Goal: Information Seeking & Learning: Learn about a topic

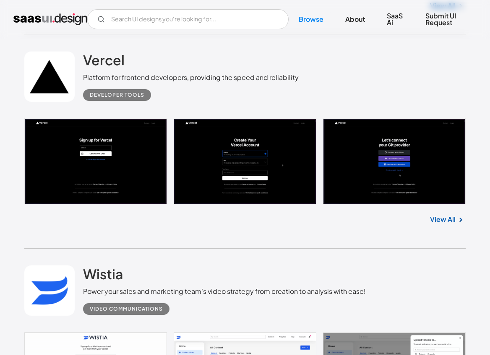
scroll to position [1465, 0]
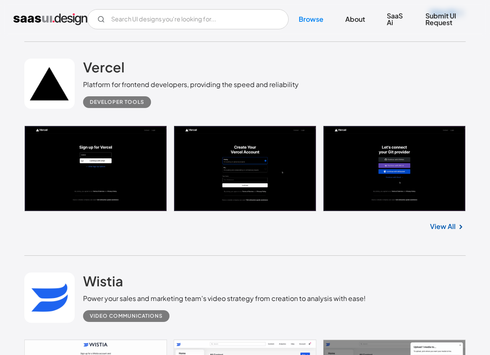
click at [443, 229] on link "View All" at bounding box center [443, 227] width 26 height 10
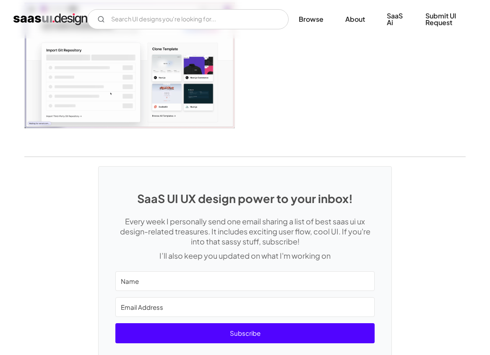
scroll to position [2021, 0]
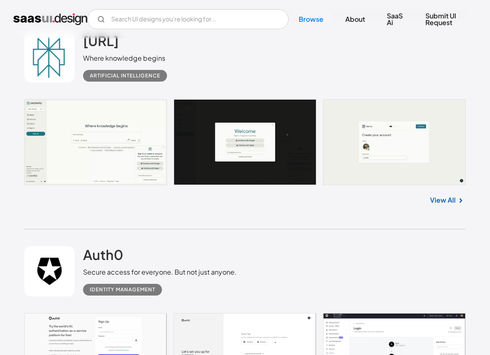
scroll to position [2772, 0]
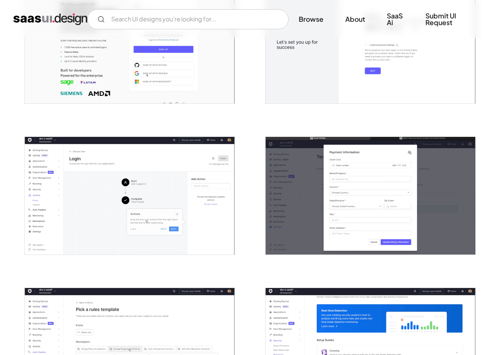
scroll to position [217, 0]
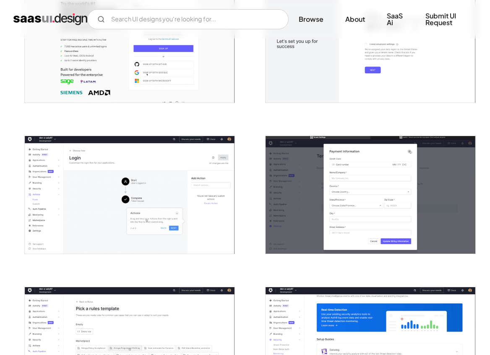
click at [173, 187] on img "open lightbox" at bounding box center [130, 195] width 210 height 118
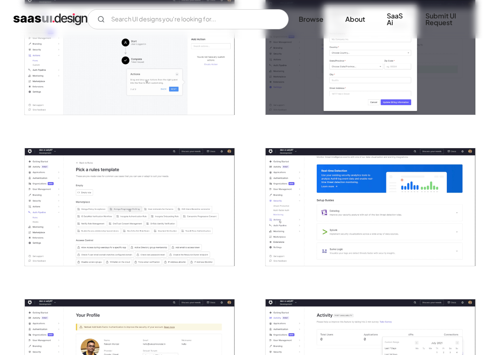
scroll to position [368, 0]
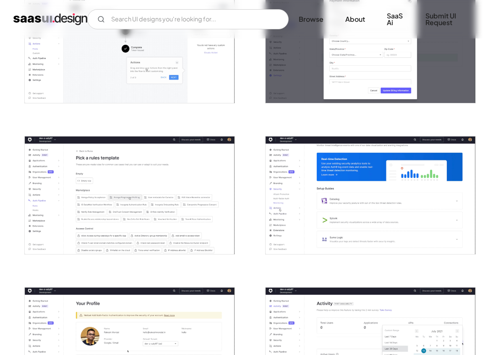
click at [287, 189] on img "open lightbox" at bounding box center [370, 196] width 210 height 118
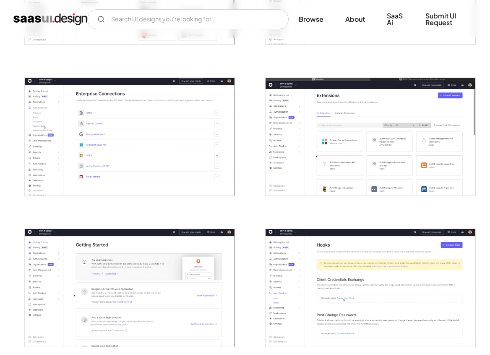
scroll to position [1187, 0]
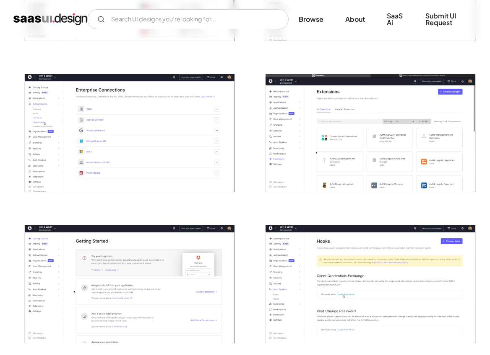
click at [289, 181] on img "open lightbox" at bounding box center [370, 133] width 210 height 118
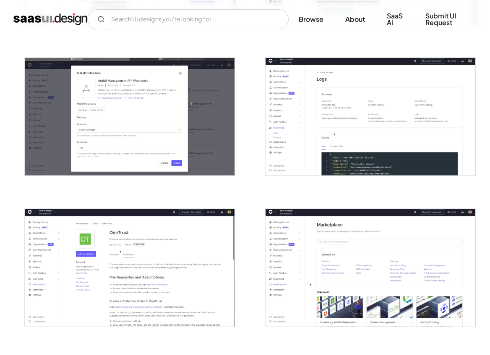
scroll to position [1504, 0]
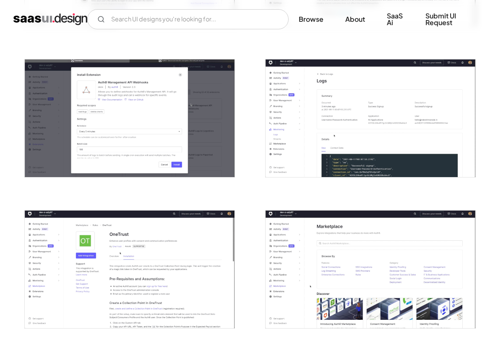
click at [284, 139] on img "open lightbox" at bounding box center [370, 119] width 210 height 118
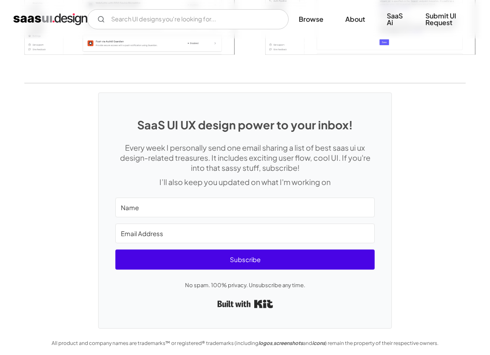
scroll to position [1930, 0]
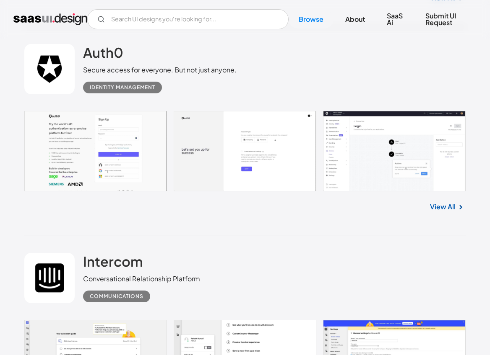
scroll to position [2973, 0]
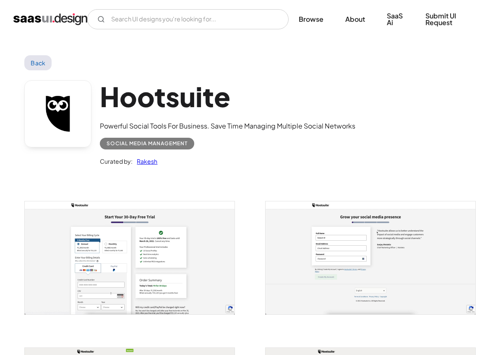
click at [134, 250] on img "open lightbox" at bounding box center [130, 258] width 210 height 113
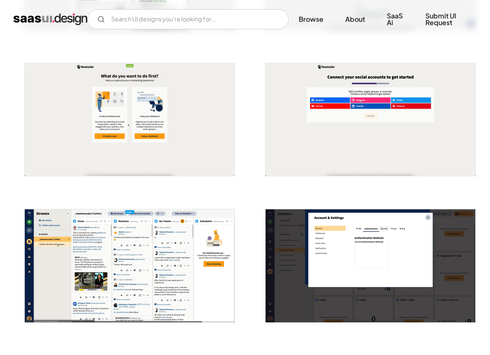
scroll to position [327, 0]
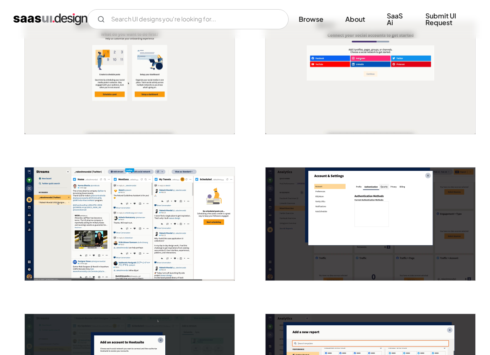
click at [146, 228] on img "open lightbox" at bounding box center [130, 224] width 210 height 113
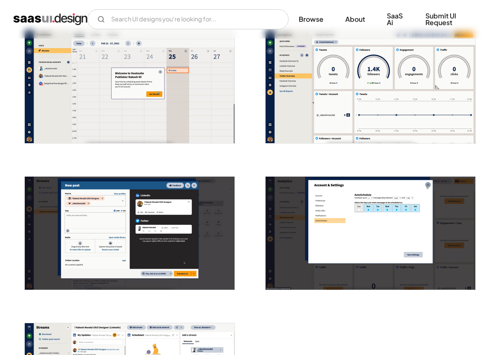
scroll to position [1324, 0]
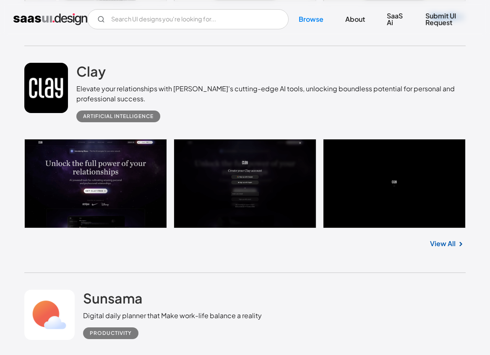
scroll to position [3769, 0]
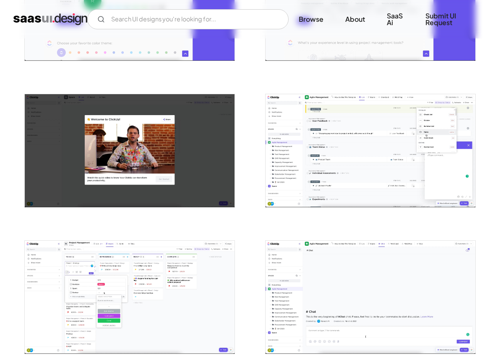
scroll to position [551, 0]
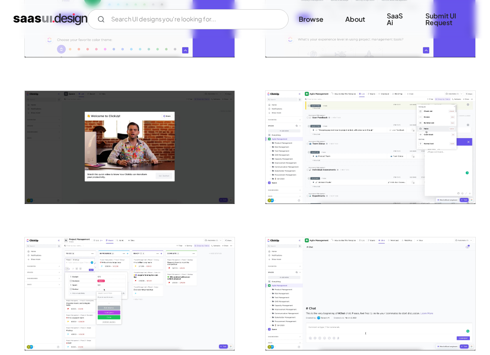
click at [310, 124] on img "open lightbox" at bounding box center [370, 147] width 210 height 113
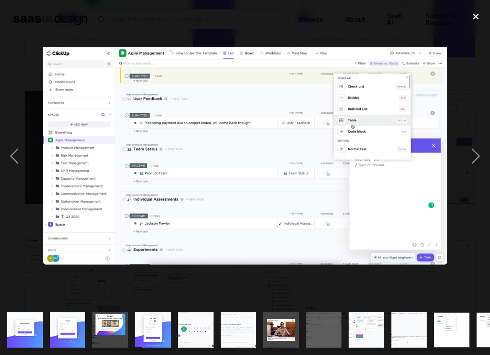
click at [476, 15] on div "close lightbox" at bounding box center [475, 16] width 29 height 18
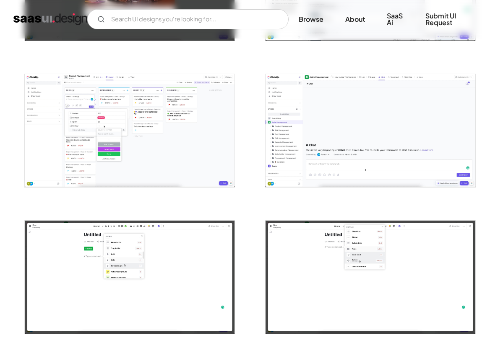
scroll to position [731, 0]
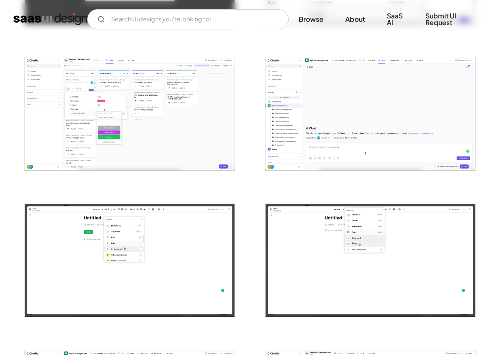
click at [189, 138] on img "open lightbox" at bounding box center [130, 113] width 210 height 113
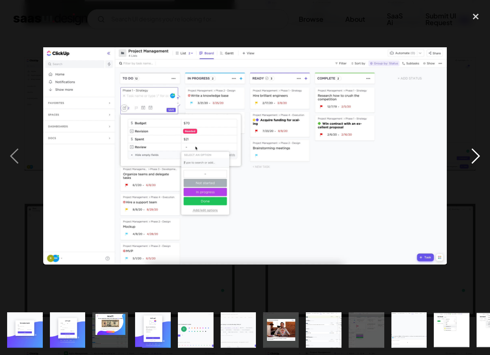
click at [472, 189] on div "next image" at bounding box center [475, 156] width 29 height 298
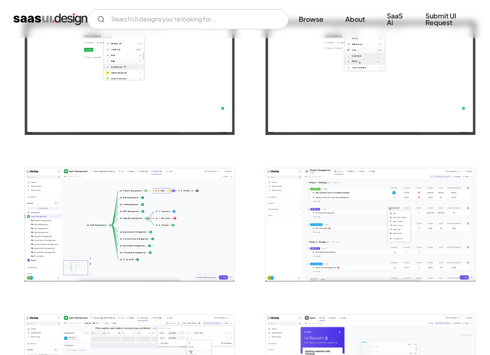
scroll to position [912, 0]
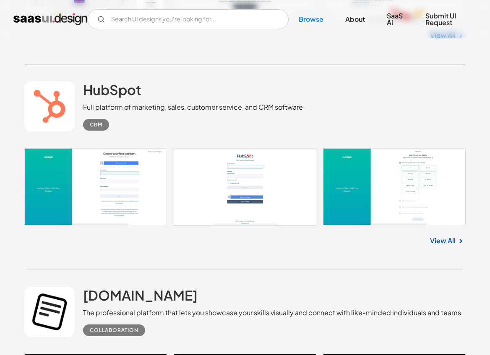
scroll to position [5023, 0]
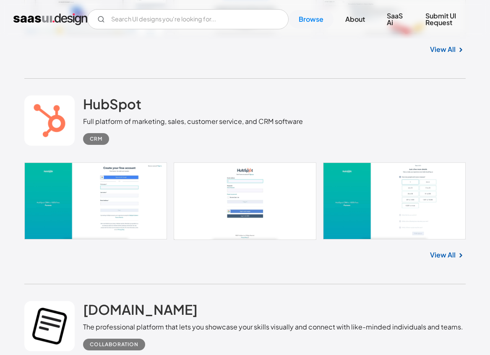
click at [431, 258] on link "View All" at bounding box center [443, 255] width 26 height 10
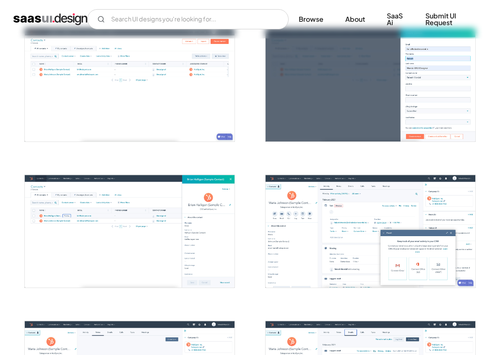
scroll to position [396, 0]
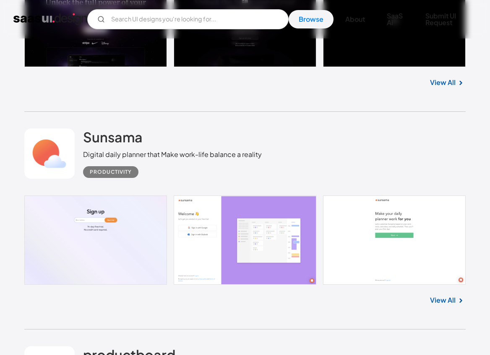
scroll to position [4222, 0]
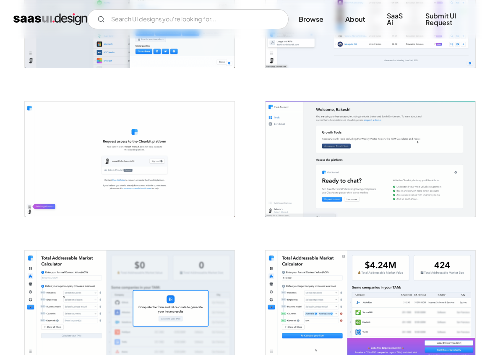
scroll to position [774, 0]
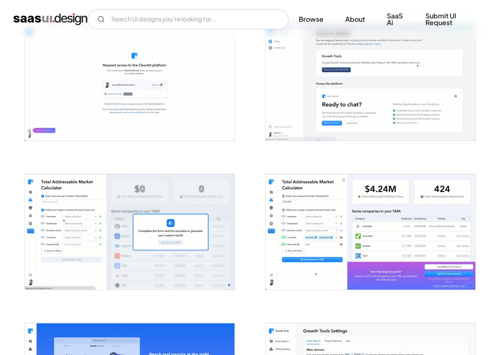
click at [254, 178] on div at bounding box center [244, 78] width 441 height 1344
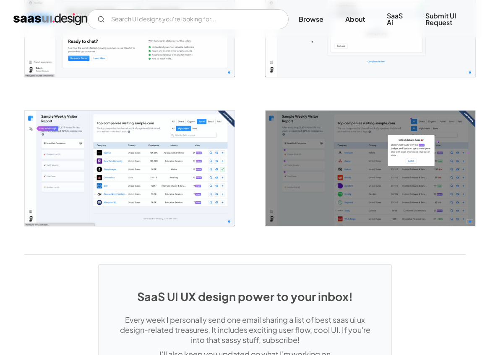
scroll to position [1266, 0]
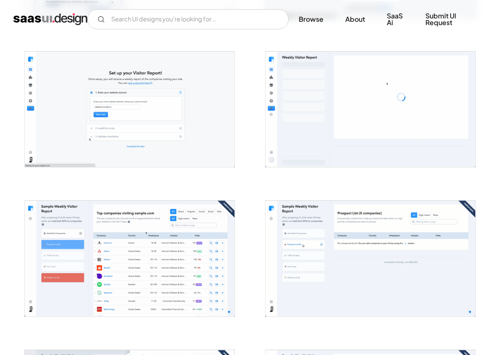
scroll to position [298, 0]
